Goal: Transaction & Acquisition: Purchase product/service

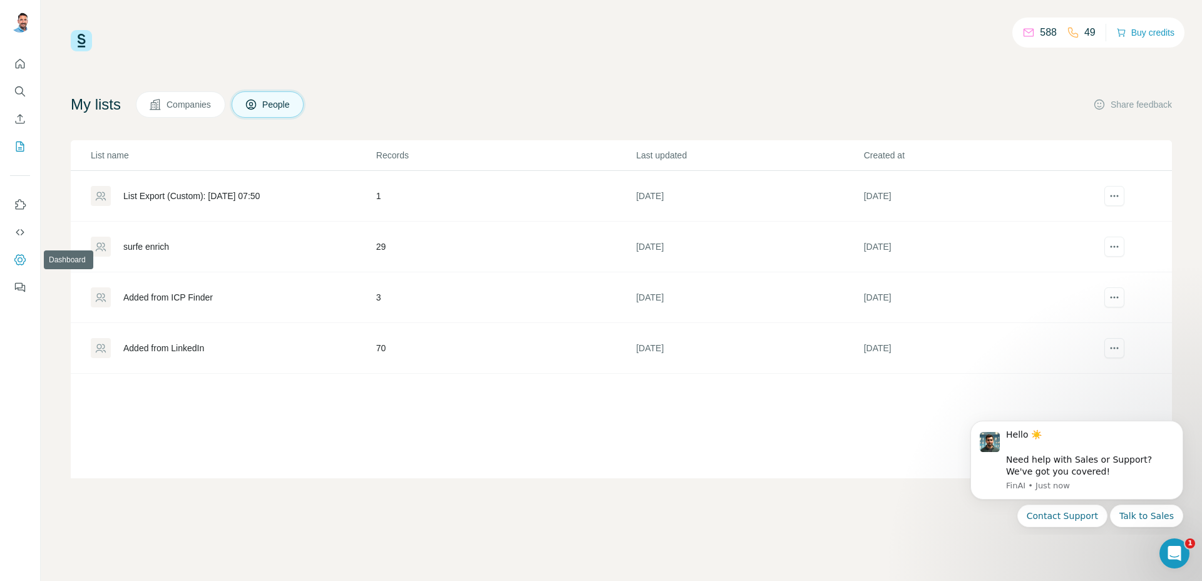
click at [19, 262] on icon "Dashboard" at bounding box center [20, 259] width 5 height 5
click at [16, 234] on icon "Use Surfe API" at bounding box center [20, 232] width 13 height 13
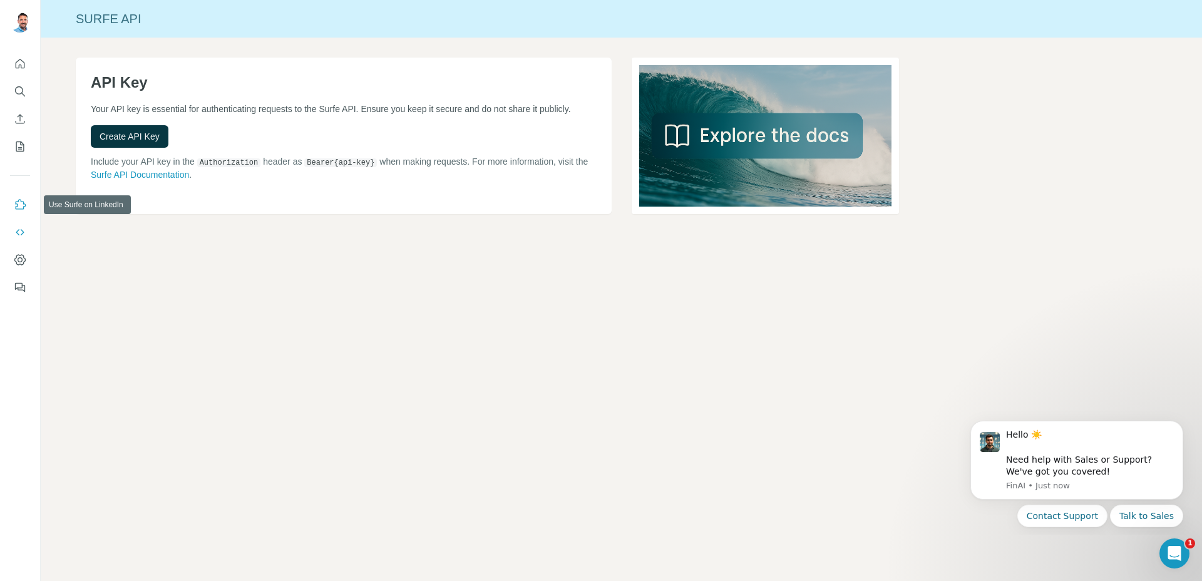
click at [20, 202] on icon "Use Surfe on LinkedIn" at bounding box center [20, 204] width 13 height 13
click at [23, 147] on icon "My lists" at bounding box center [20, 146] width 13 height 13
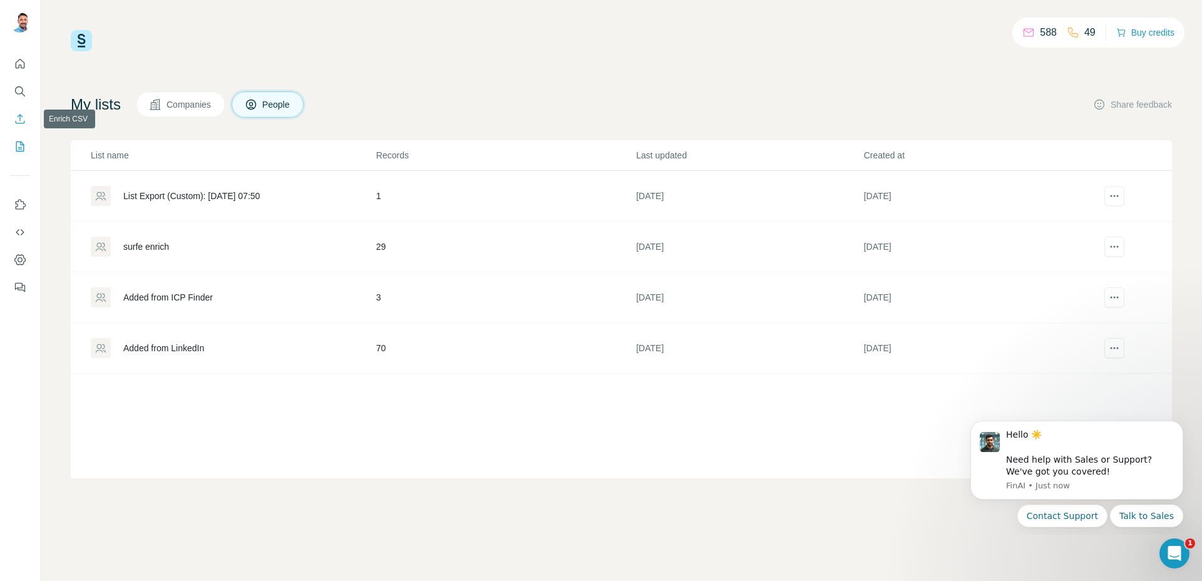
click at [21, 122] on icon "Enrich CSV" at bounding box center [20, 119] width 13 height 13
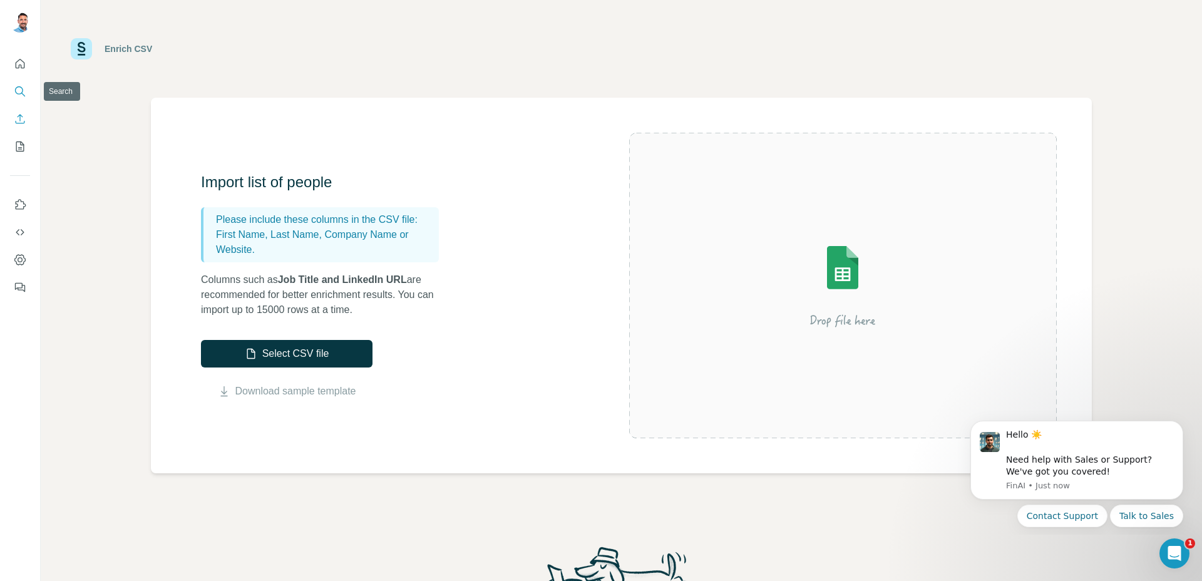
click at [29, 89] on button "Search" at bounding box center [20, 91] width 20 height 23
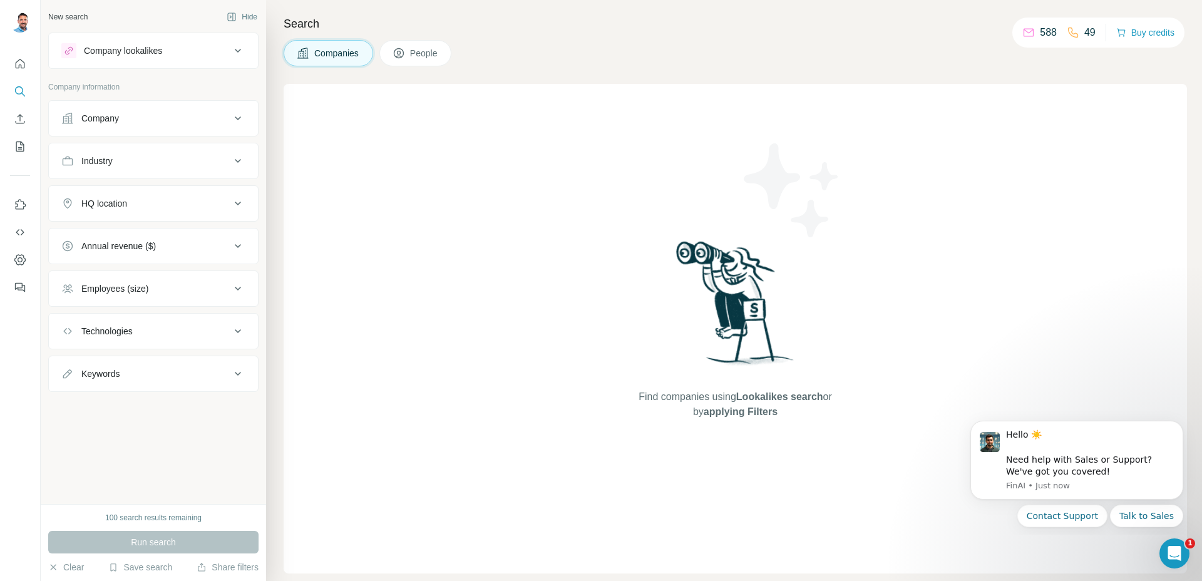
click at [1067, 34] on icon at bounding box center [1073, 32] width 13 height 13
click at [1164, 34] on button "Buy credits" at bounding box center [1145, 33] width 58 height 18
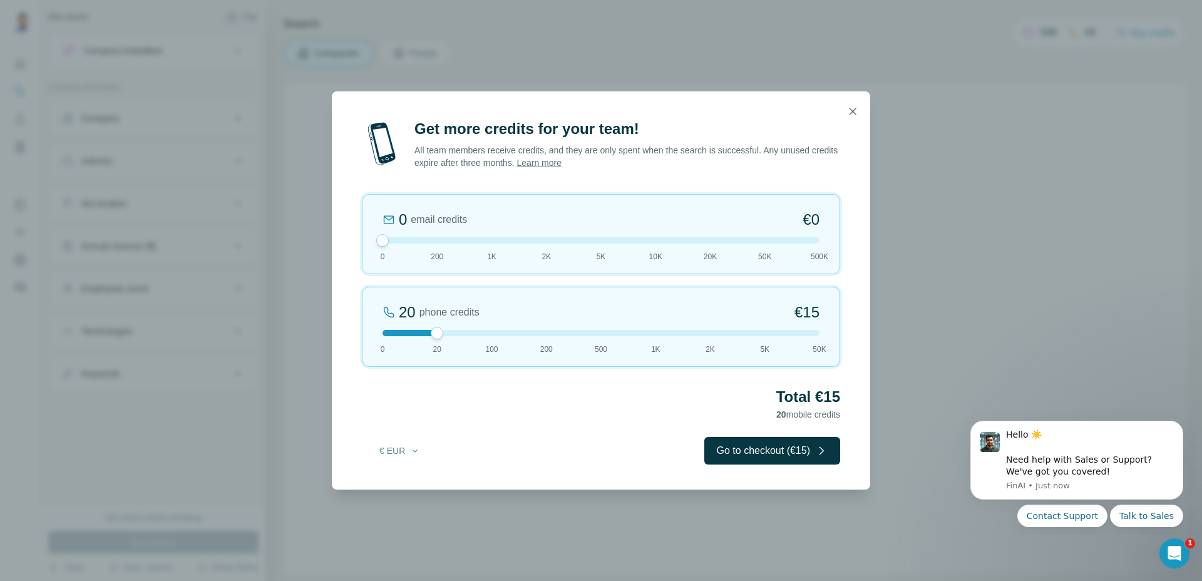
drag, startPoint x: 430, startPoint y: 240, endPoint x: 351, endPoint y: 244, distance: 79.6
click at [351, 244] on div "Get more credits for your team! All team members receive credits, and they are …" at bounding box center [601, 304] width 538 height 371
drag, startPoint x: 439, startPoint y: 336, endPoint x: 477, endPoint y: 336, distance: 38.2
click at [477, 336] on div "100 phone credits €[PHONE_NUMBER] 1K 2K 5K 50K" at bounding box center [601, 327] width 478 height 80
click at [748, 453] on button "Go to checkout (€72)" at bounding box center [772, 451] width 136 height 28
